Goal: Task Accomplishment & Management: Manage account settings

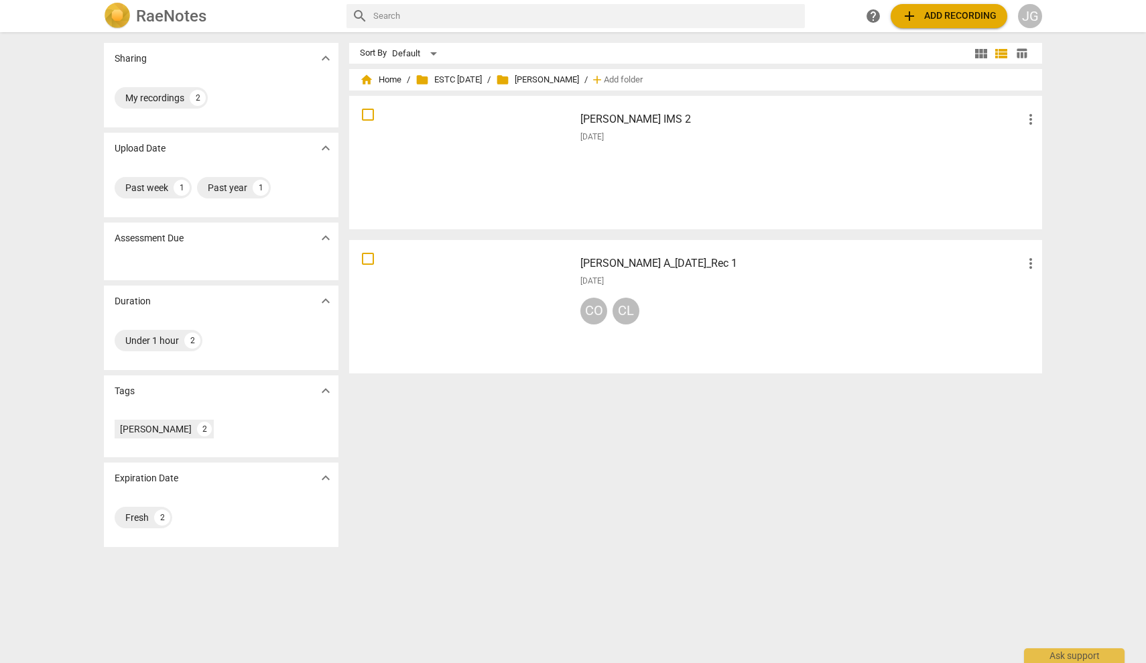
click at [461, 153] on div at bounding box center [462, 163] width 216 height 124
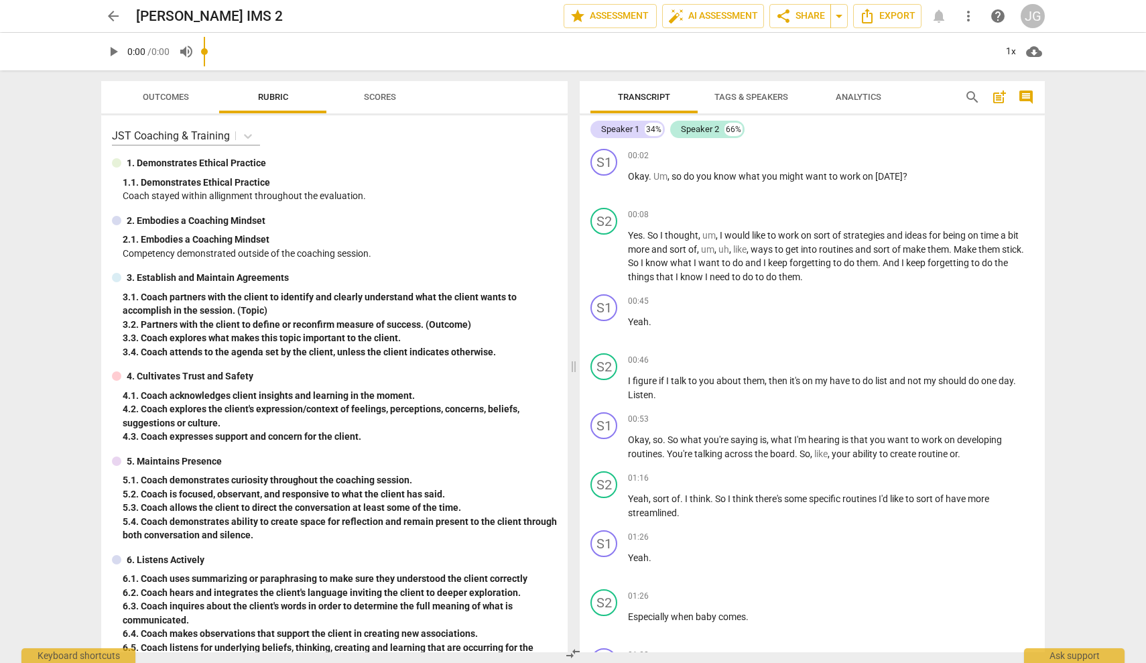
click at [110, 13] on span "arrow_back" at bounding box center [113, 16] width 16 height 16
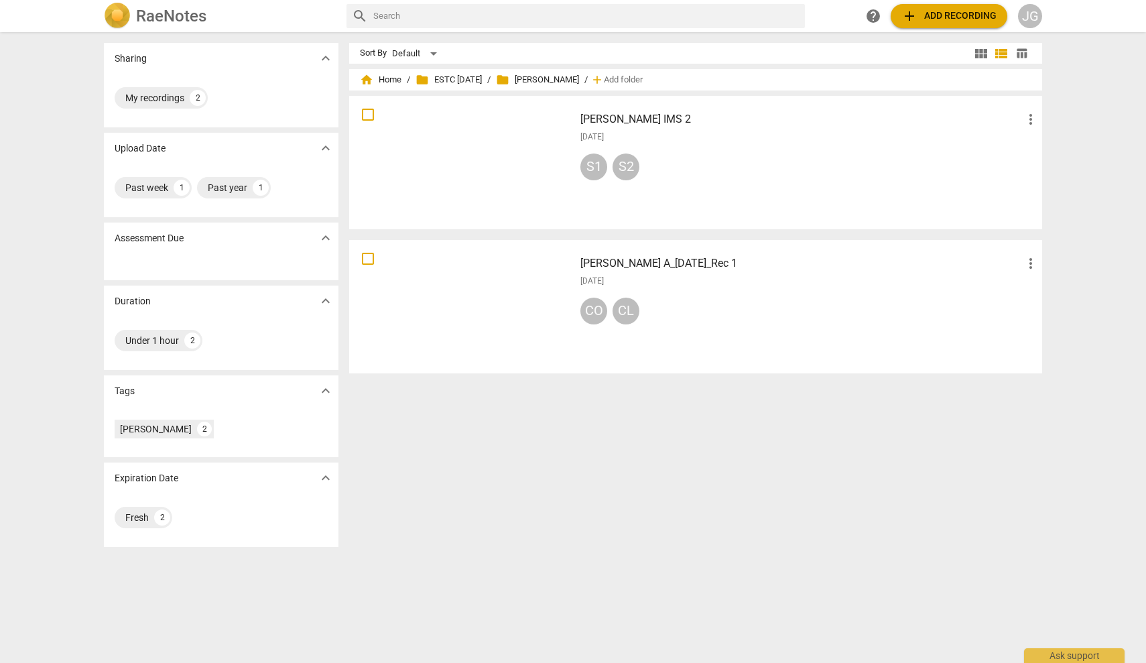
click at [452, 306] on div at bounding box center [462, 307] width 216 height 124
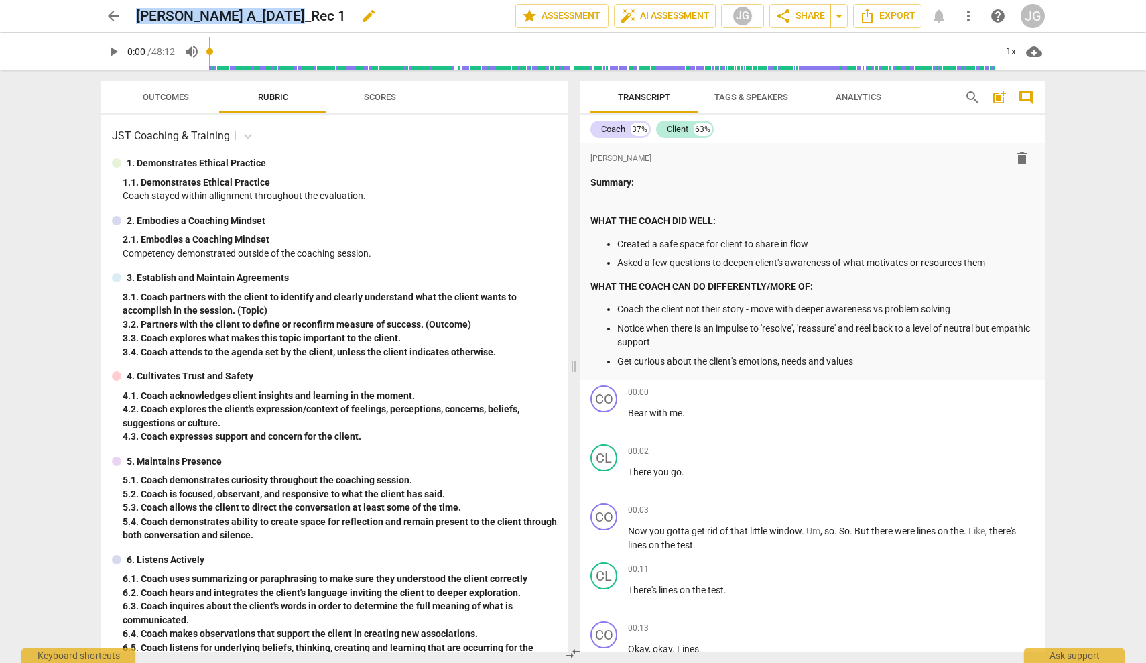
drag, startPoint x: 137, startPoint y: 15, endPoint x: 287, endPoint y: 19, distance: 149.5
click at [287, 19] on h2 "[PERSON_NAME] A_[DATE]_Rec 1" at bounding box center [241, 16] width 210 height 17
click at [107, 15] on span "arrow_back" at bounding box center [113, 16] width 16 height 16
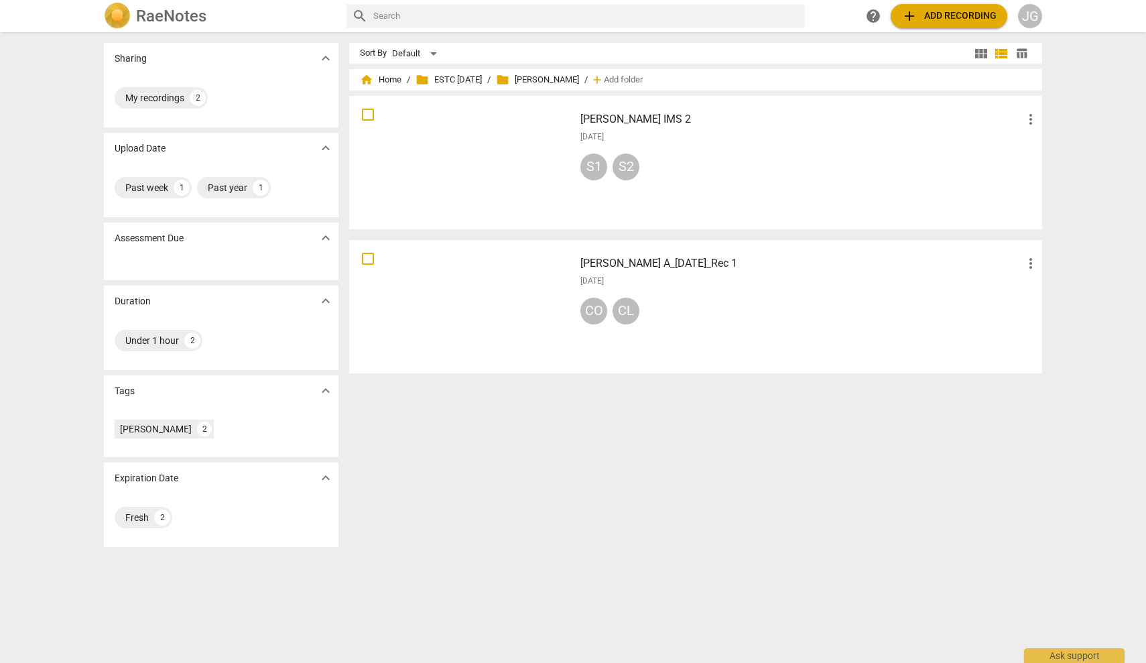
click at [431, 144] on div at bounding box center [462, 163] width 216 height 124
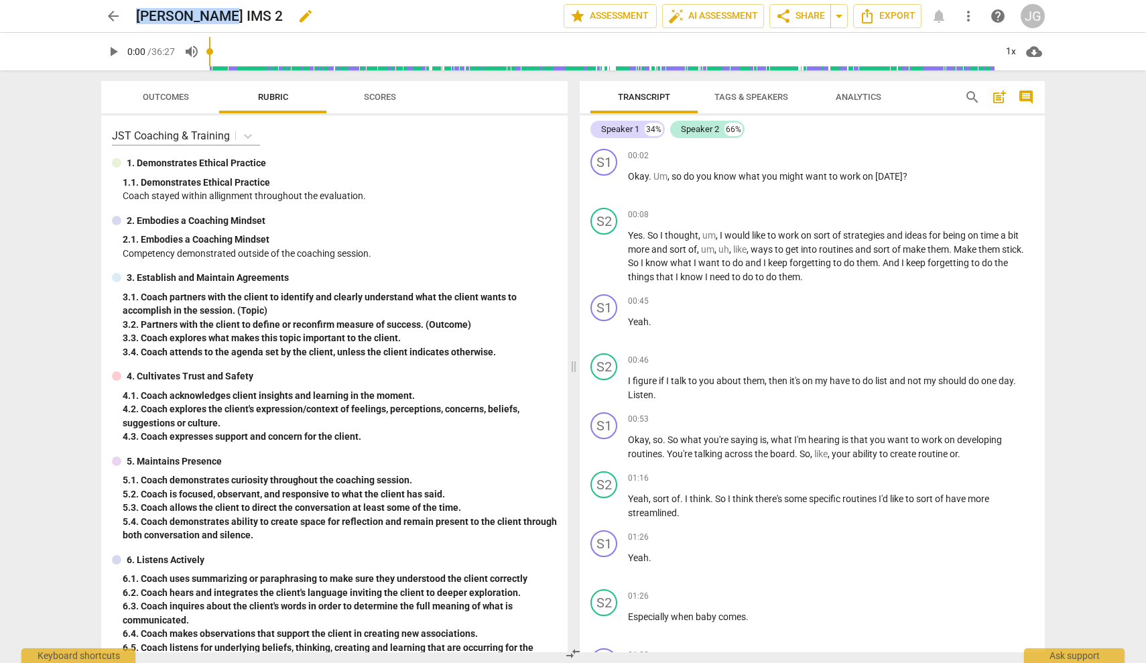
drag, startPoint x: 137, startPoint y: 16, endPoint x: 213, endPoint y: 17, distance: 75.7
click at [213, 17] on h2 "[PERSON_NAME] IMS 2" at bounding box center [209, 16] width 147 height 17
click at [298, 15] on span "edit" at bounding box center [306, 16] width 16 height 16
drag, startPoint x: 136, startPoint y: 16, endPoint x: 220, endPoint y: 23, distance: 84.1
click at [220, 23] on input "[PERSON_NAME] IMS 2" at bounding box center [320, 15] width 369 height 25
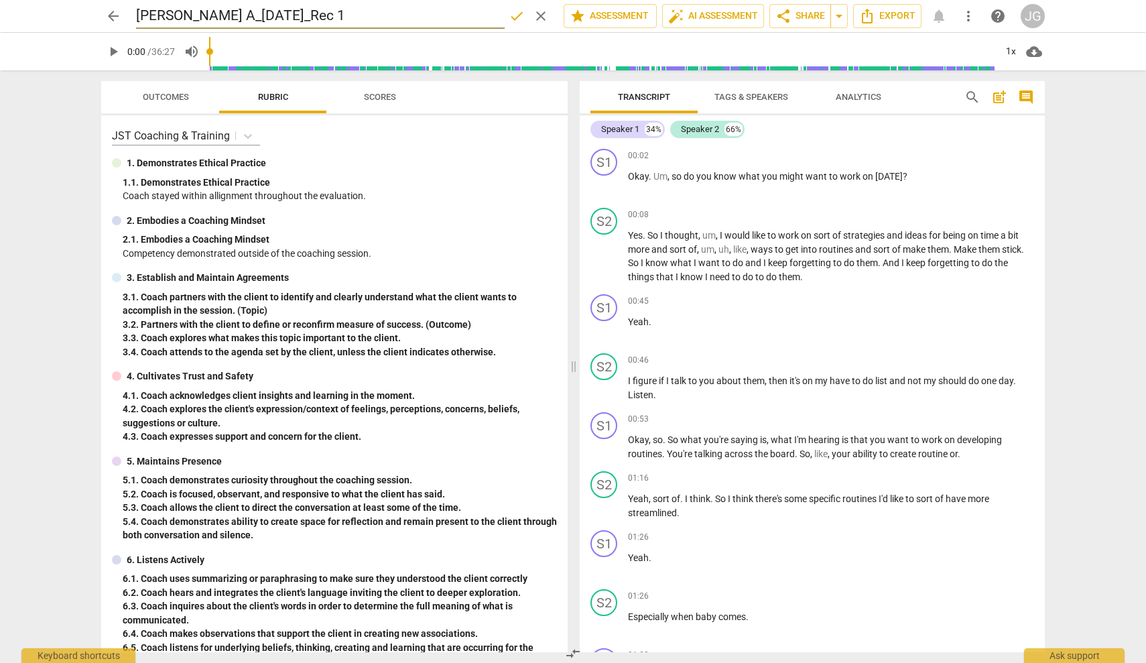
click at [227, 14] on input "[PERSON_NAME] A_[DATE]_Rec 1" at bounding box center [320, 15] width 369 height 25
click at [229, 15] on input "[PERSON_NAME] A_[DATE]_Rec 1" at bounding box center [320, 15] width 369 height 25
click at [306, 17] on input "[PERSON_NAME] A_[DATE]_Rec 1" at bounding box center [320, 15] width 369 height 25
click at [241, 17] on input "[PERSON_NAME] A_[DATE]_Rec 2" at bounding box center [320, 15] width 369 height 25
type input "[PERSON_NAME] A_[DATE]_Rec 2"
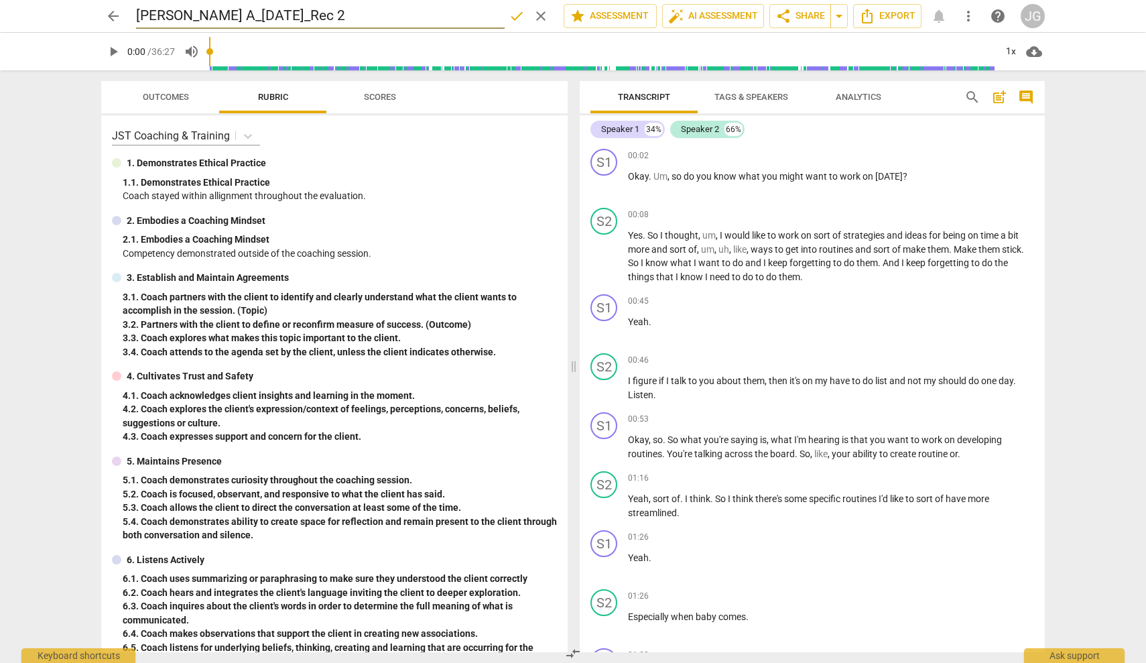
click at [509, 15] on span "done" at bounding box center [517, 16] width 16 height 16
click at [804, 13] on span "share Share" at bounding box center [800, 16] width 50 height 16
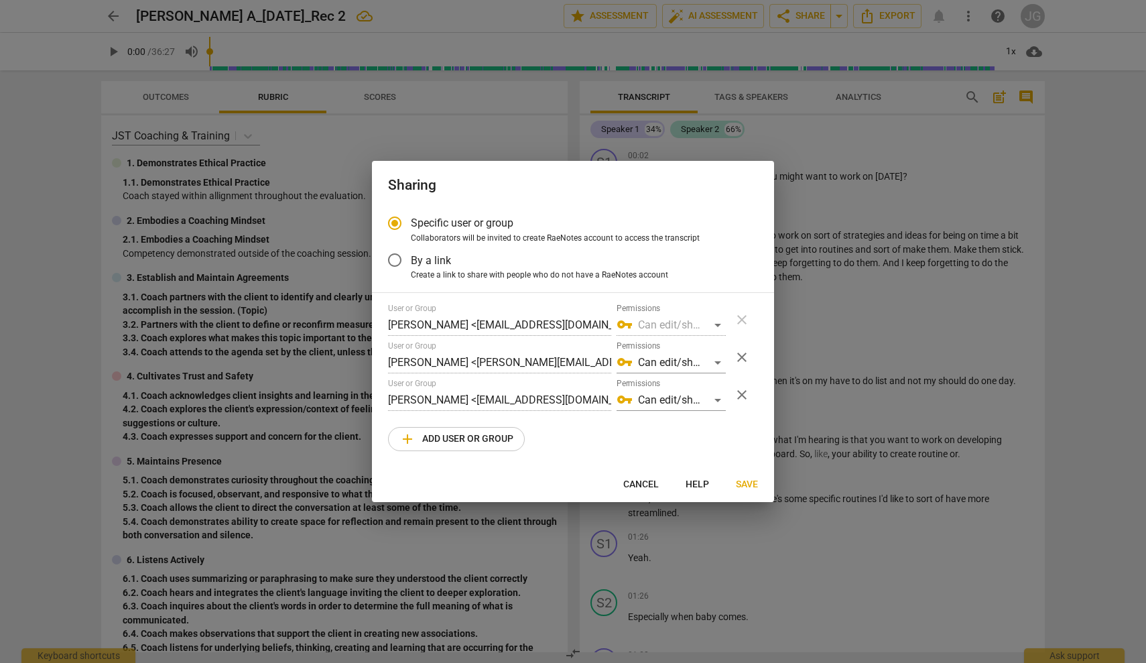
click at [1098, 10] on div at bounding box center [573, 331] width 1146 height 663
radio input "false"
